Goal: Information Seeking & Learning: Understand process/instructions

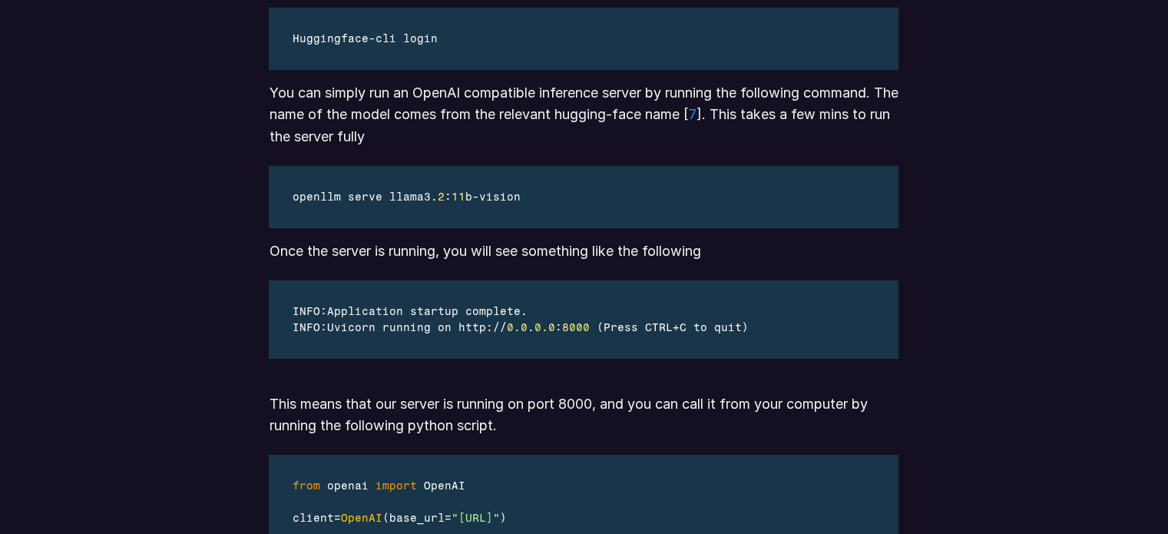
scroll to position [5143, 0]
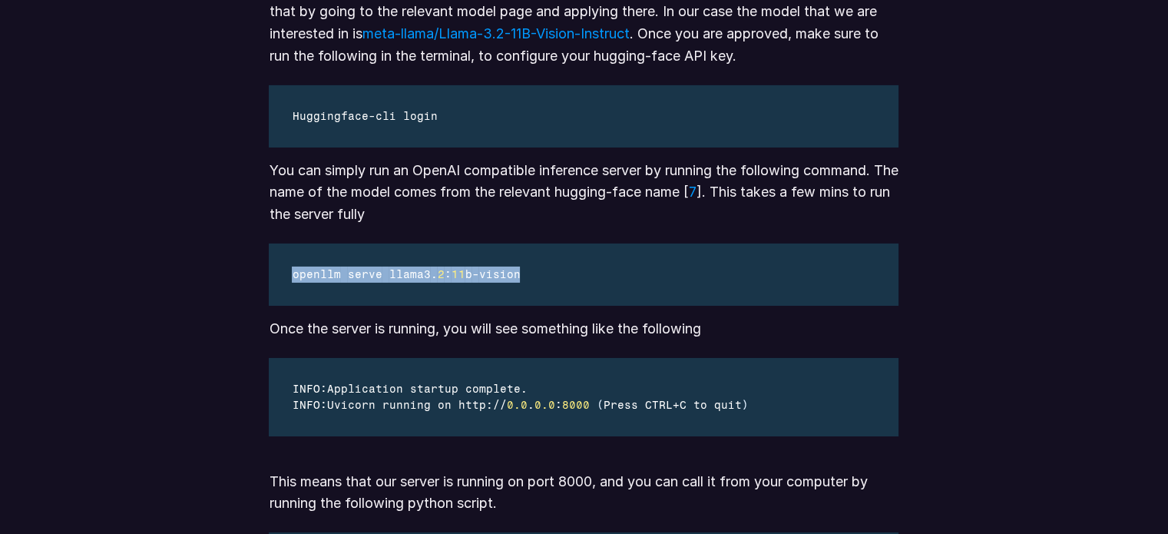
drag, startPoint x: 494, startPoint y: 316, endPoint x: 519, endPoint y: 315, distance: 25.4
click at [542, 306] on div "openllm serve llama3 . 2 : 11 b - vision" at bounding box center [583, 274] width 629 height 62
click at [378, 306] on div "openllm serve llama3 . 2 : 11 b - vision" at bounding box center [407, 274] width 276 height 62
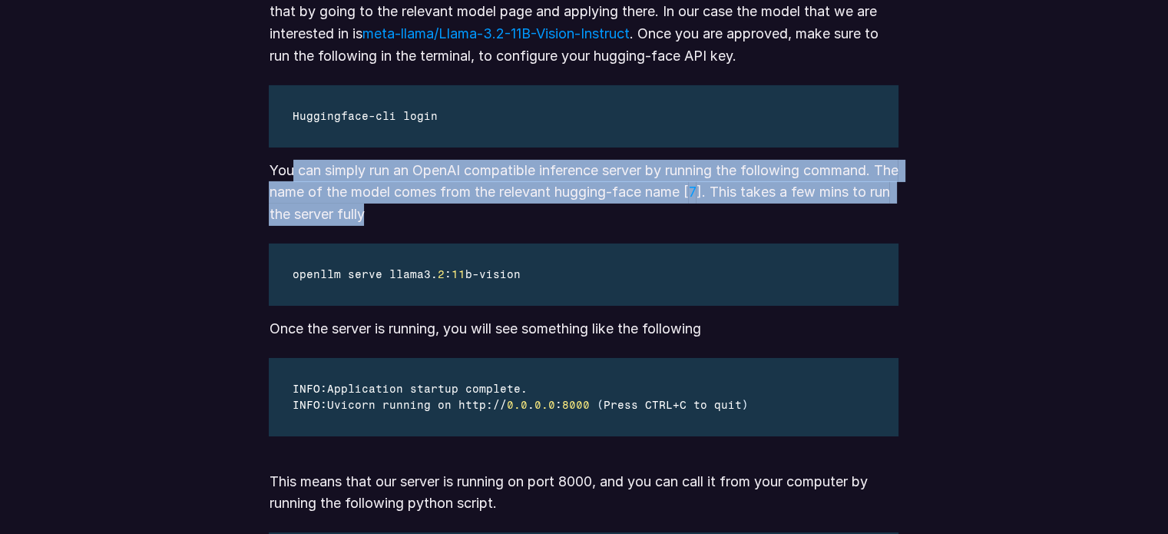
drag, startPoint x: 349, startPoint y: 214, endPoint x: 507, endPoint y: 253, distance: 162.0
click at [507, 226] on p "You can simply run an OpenAI compatible inference server by running the followi…" at bounding box center [583, 193] width 629 height 66
click at [498, 226] on p "You can simply run an OpenAI compatible inference server by running the followi…" at bounding box center [583, 193] width 629 height 66
drag, startPoint x: 421, startPoint y: 214, endPoint x: 464, endPoint y: 251, distance: 56.6
click at [466, 226] on p "You can simply run an OpenAI compatible inference server by running the followi…" at bounding box center [583, 193] width 629 height 66
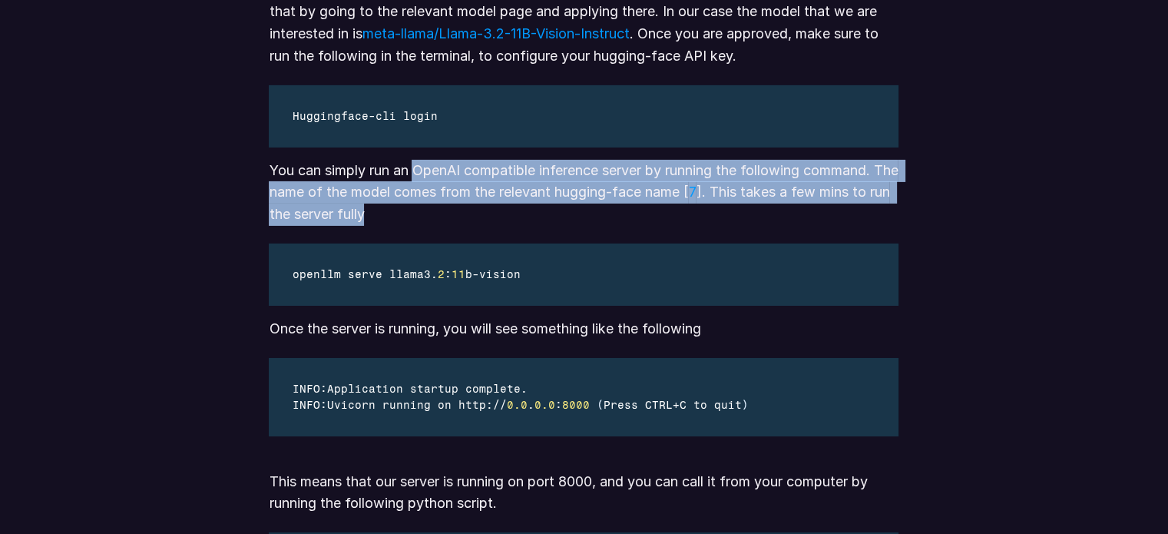
click at [564, 226] on p "You can simply run an OpenAI compatible inference server by running the followi…" at bounding box center [583, 193] width 629 height 66
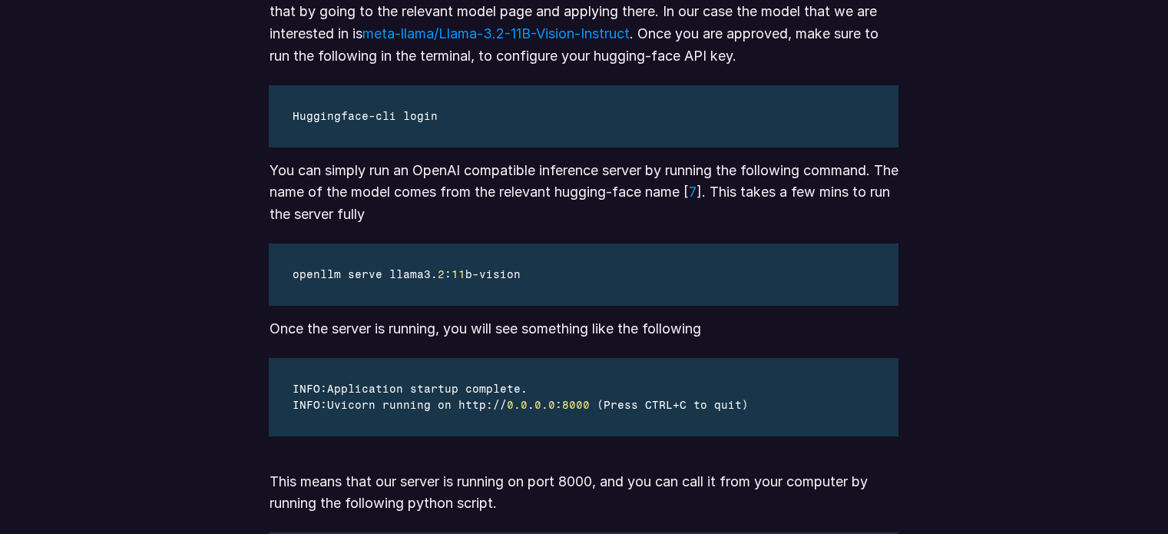
drag, startPoint x: 630, startPoint y: 109, endPoint x: 246, endPoint y: 104, distance: 384.6
click at [868, 67] on p "Make sure you have logged into the hugging-face portal and applied for the lice…" at bounding box center [583, 23] width 629 height 88
click at [678, 67] on p "Make sure you have logged into the hugging-face portal and applied for the lice…" at bounding box center [583, 23] width 629 height 88
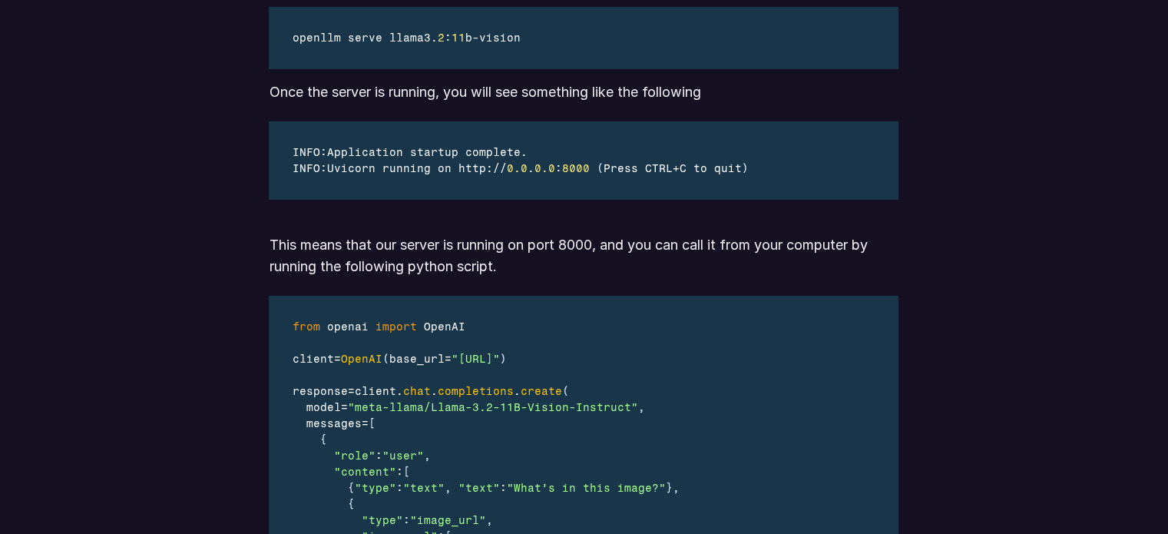
scroll to position [5373, 0]
